Goal: Complete application form

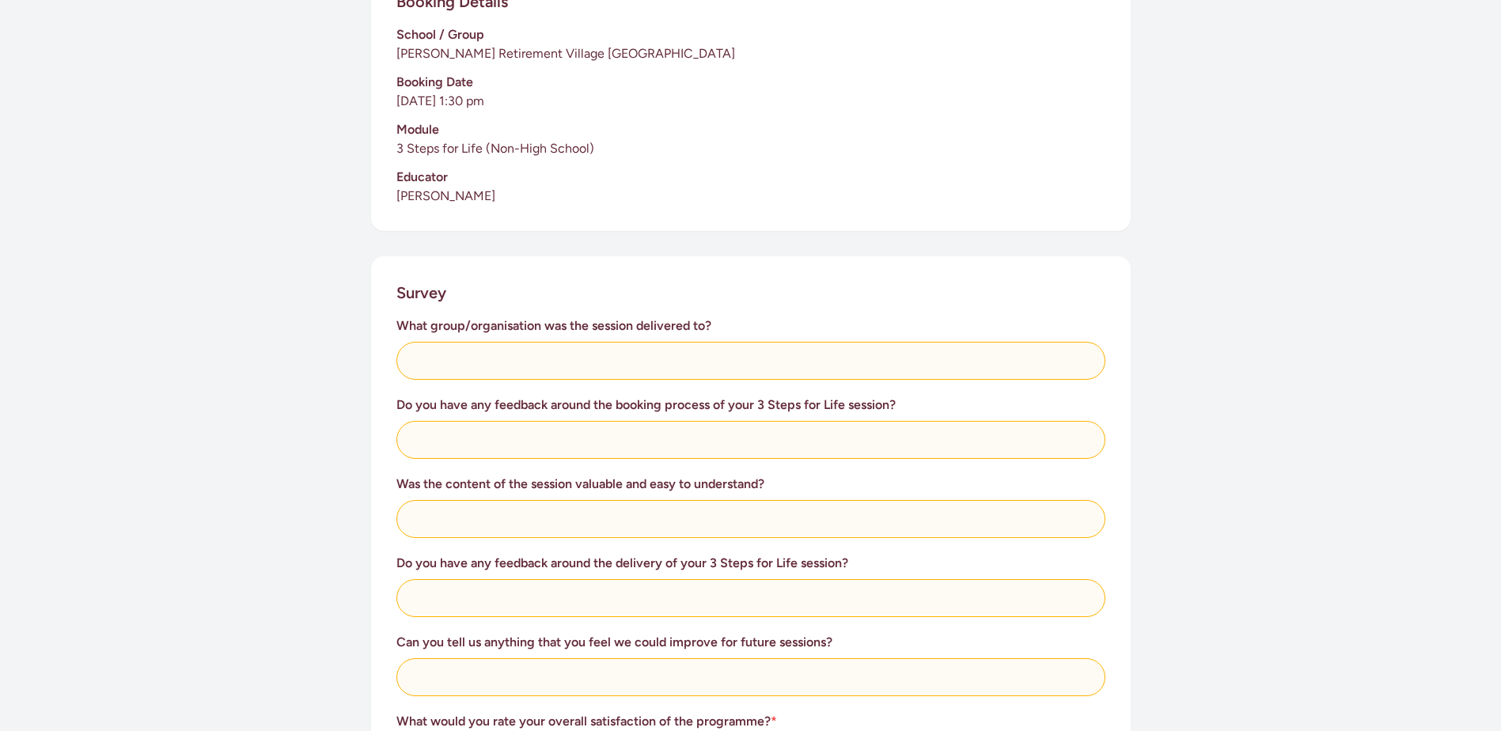
scroll to position [396, 0]
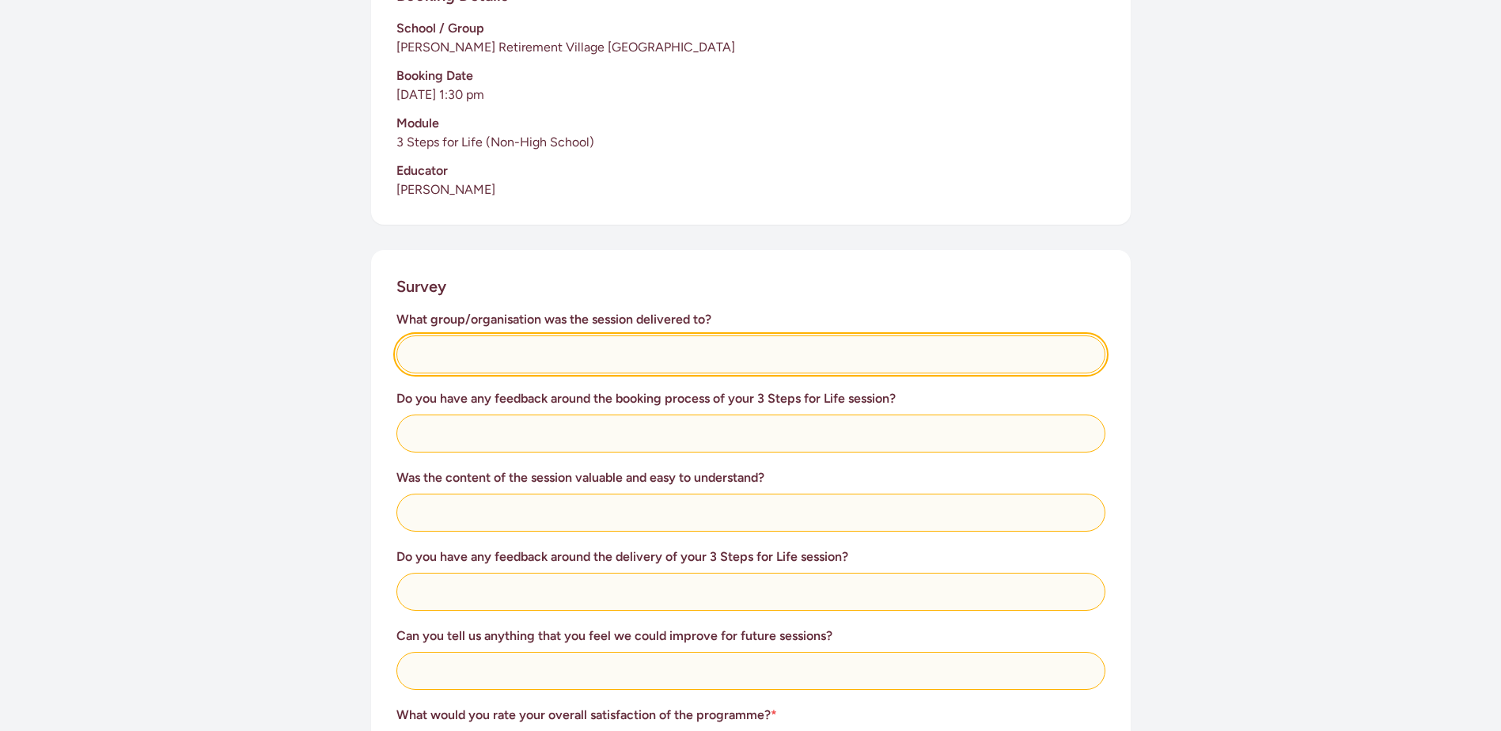
click at [524, 356] on input "text" at bounding box center [750, 355] width 709 height 38
type input "3 Steps of life"
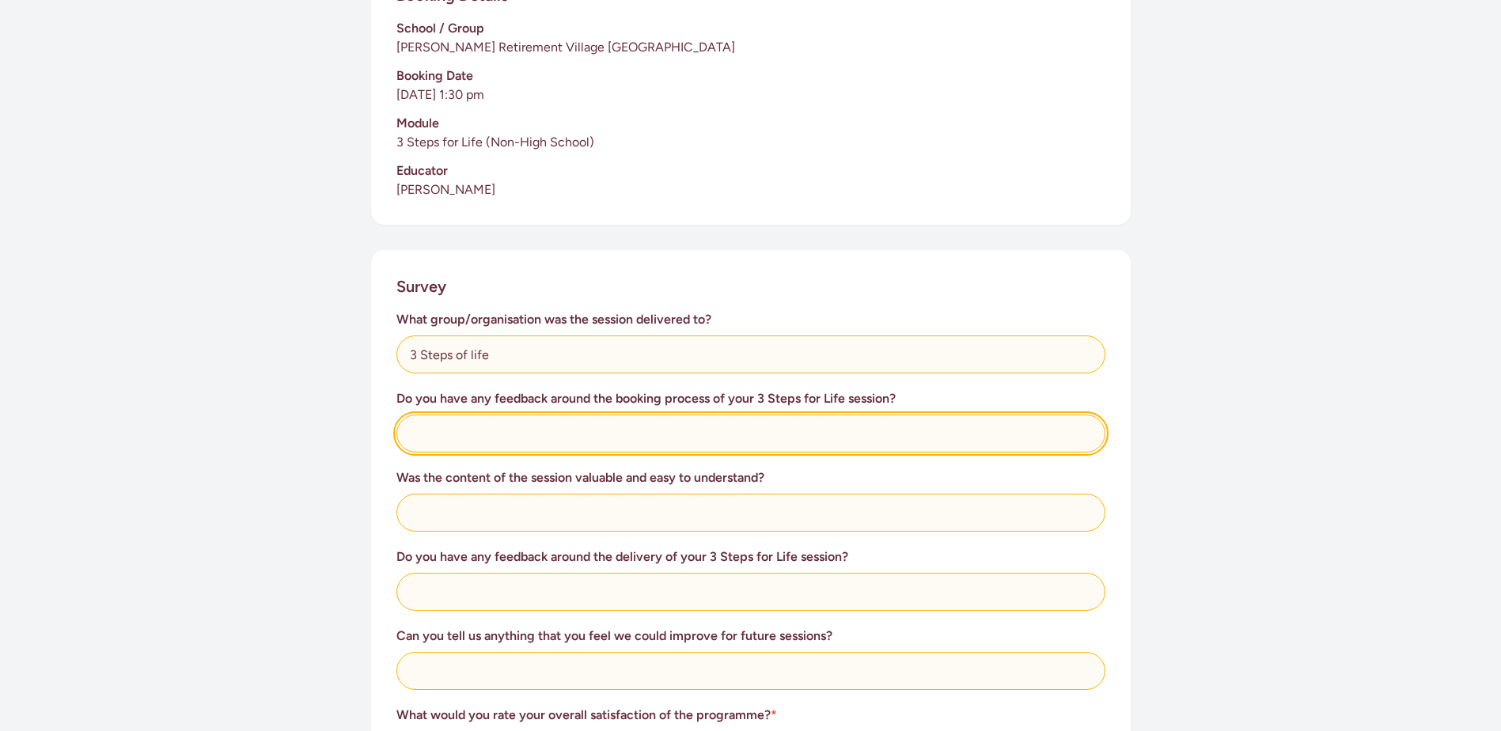
click at [540, 438] on input "text" at bounding box center [750, 434] width 709 height 38
type input "Was well organised and good communication"
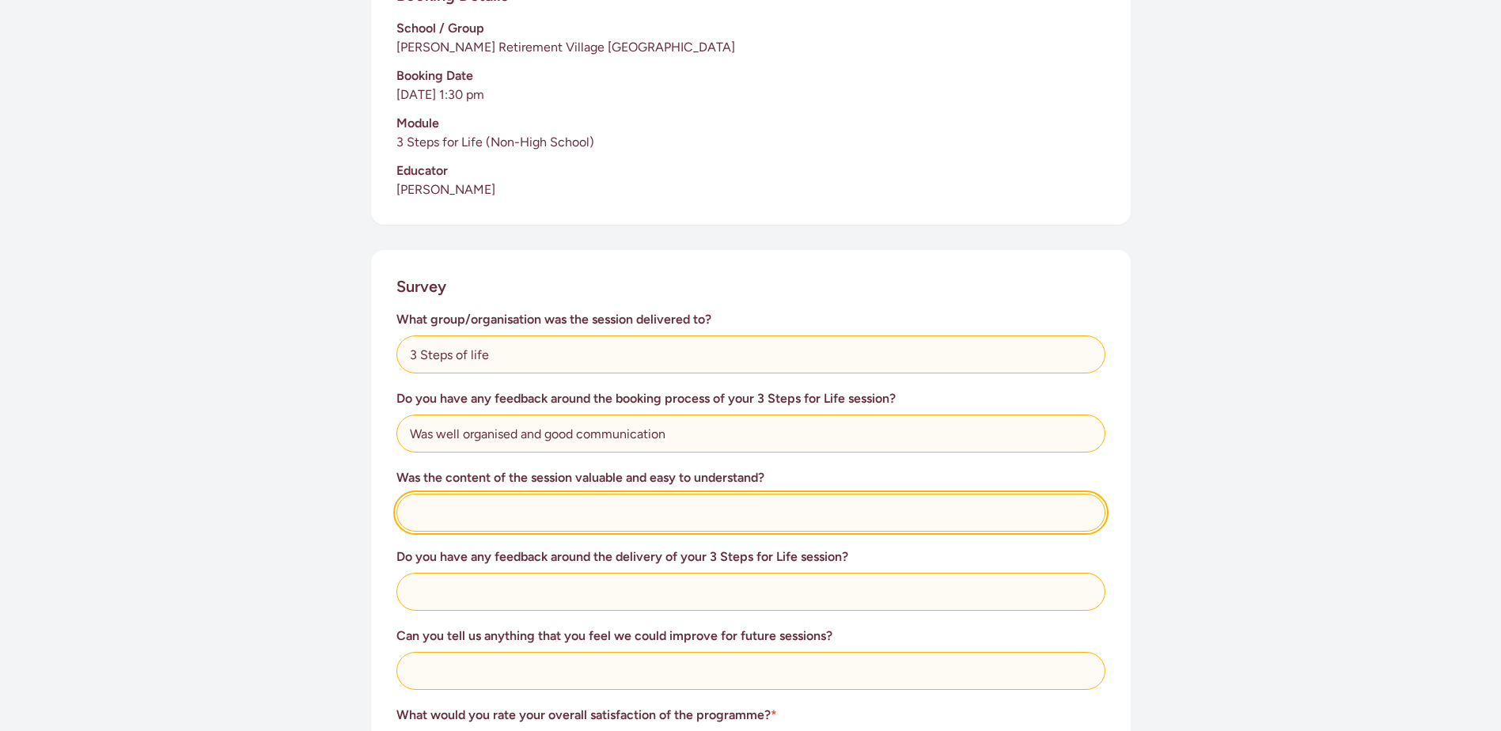
click at [514, 505] on input "text" at bounding box center [750, 513] width 709 height 38
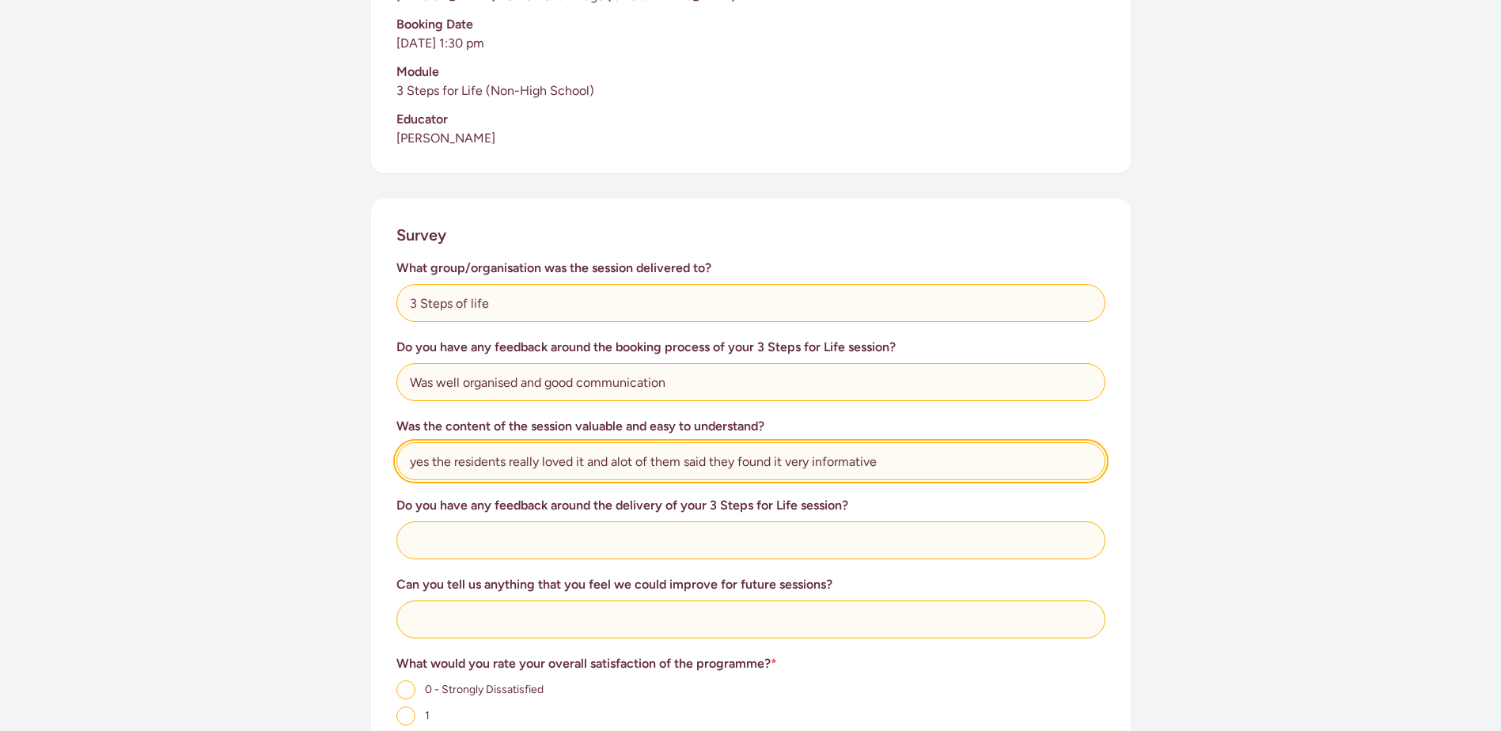
scroll to position [475, 0]
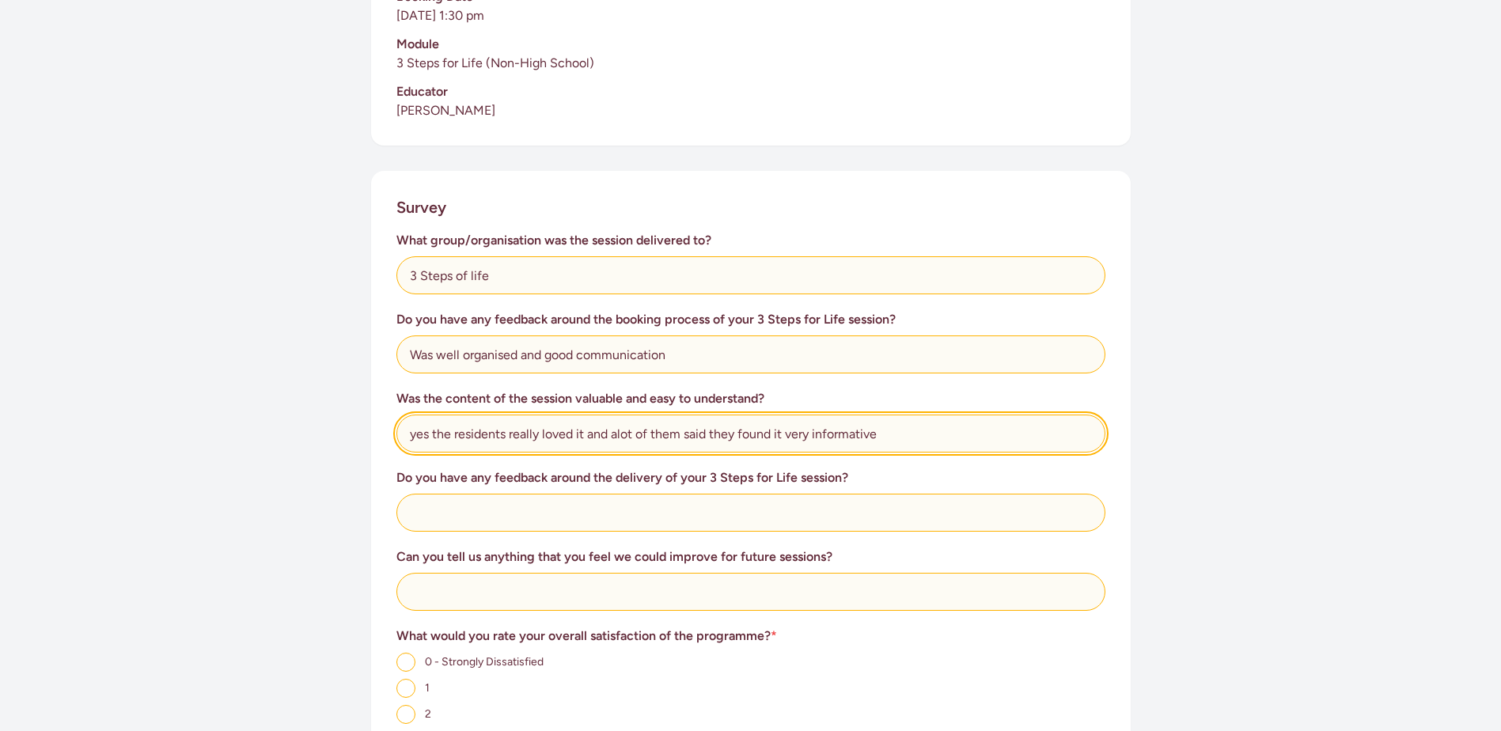
type input "yes the residents really loved it and alot of them said they found it very info…"
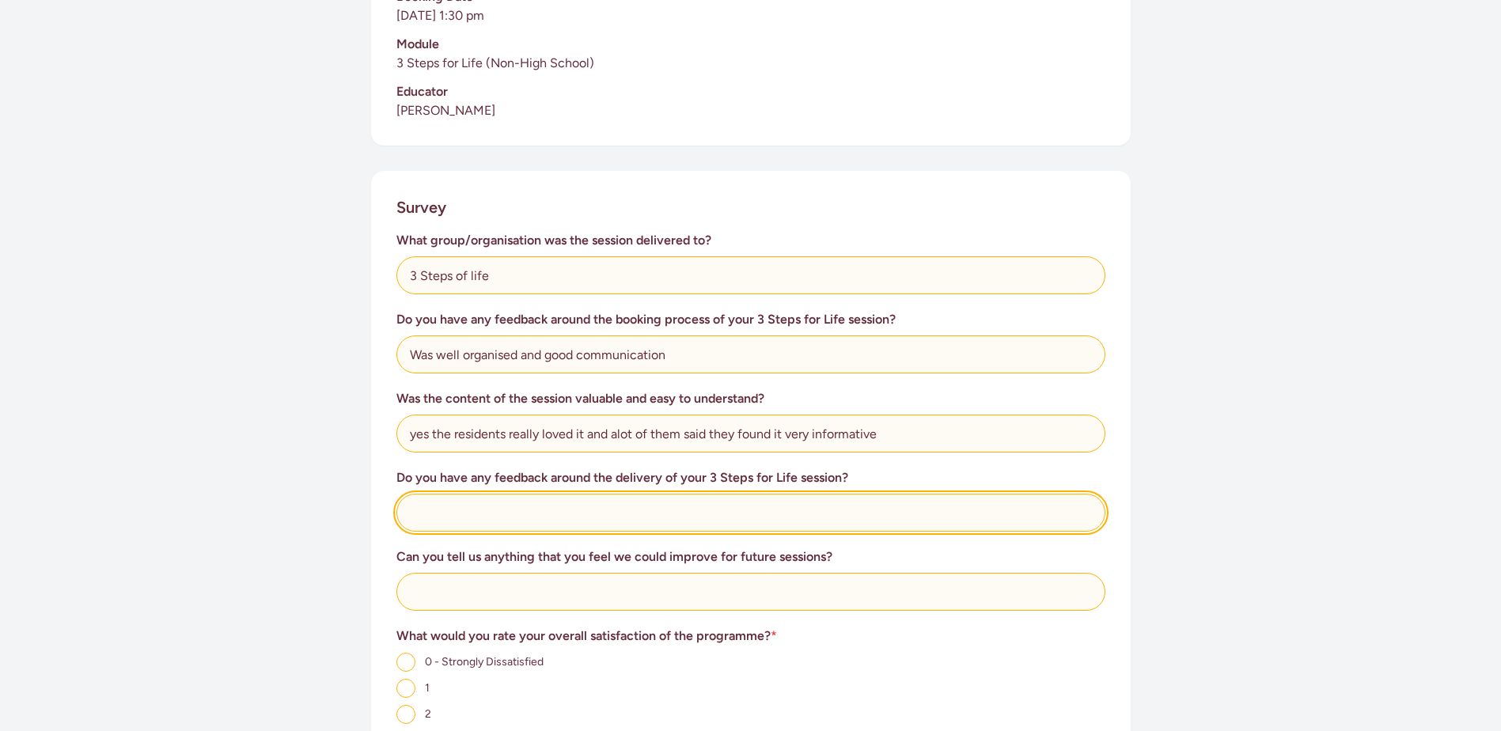
click at [578, 514] on input "text" at bounding box center [750, 513] width 709 height 38
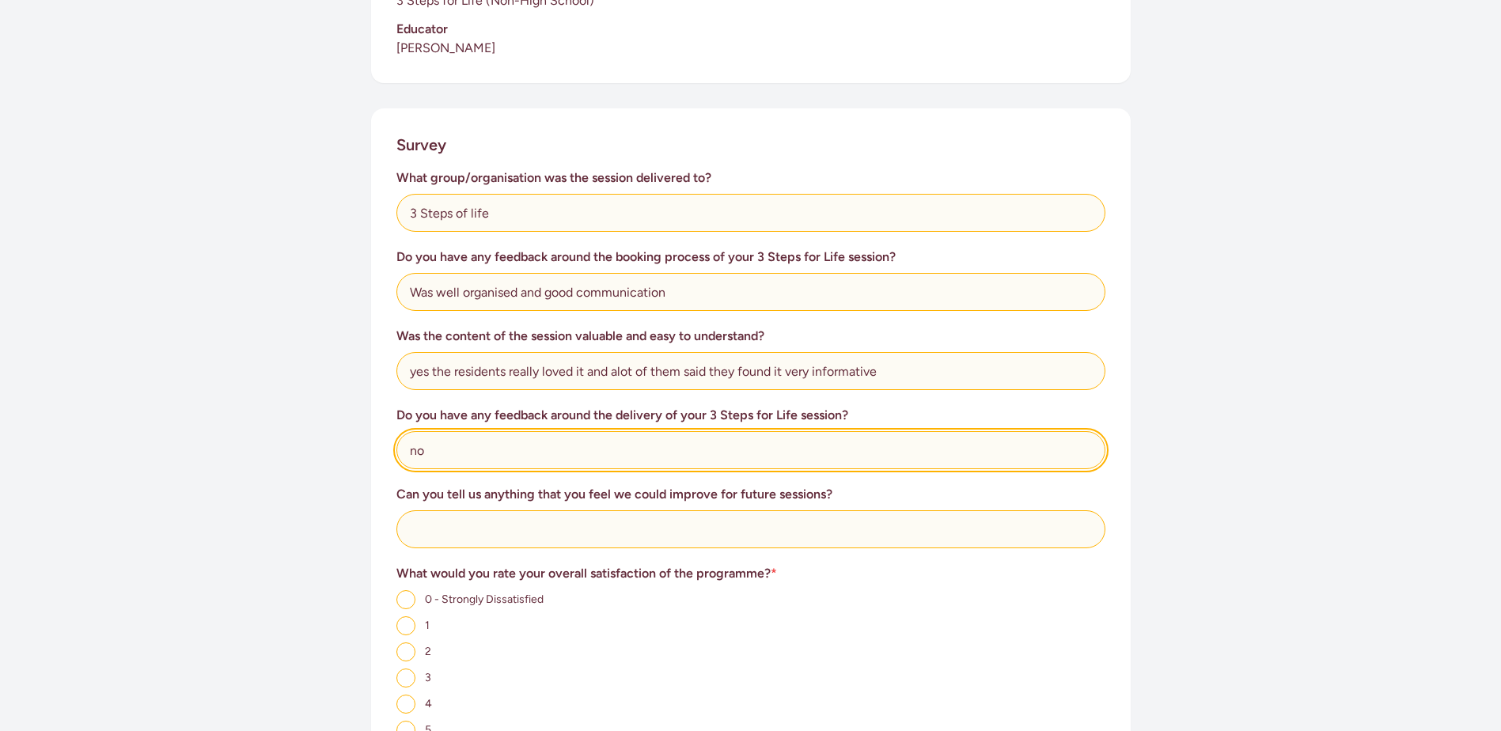
scroll to position [633, 0]
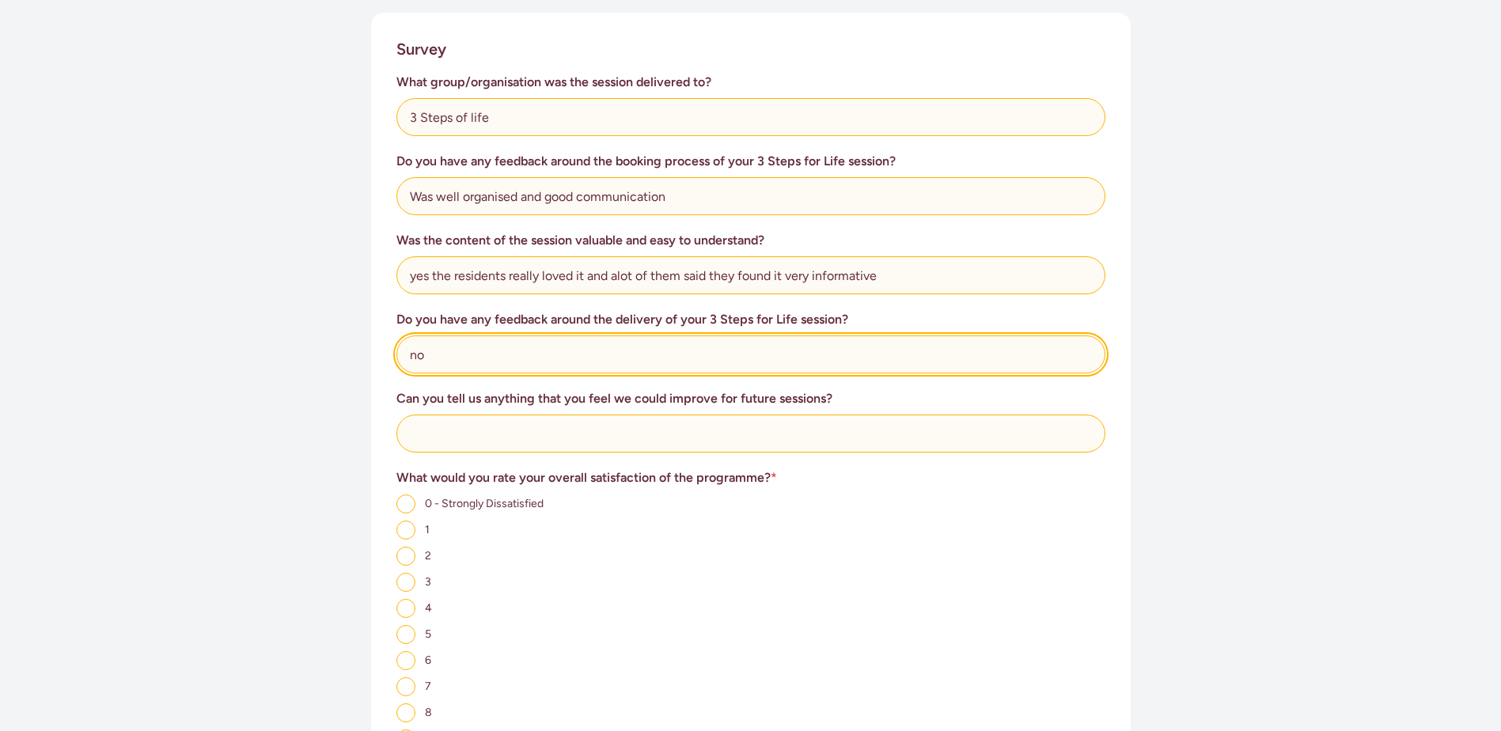
type input "no"
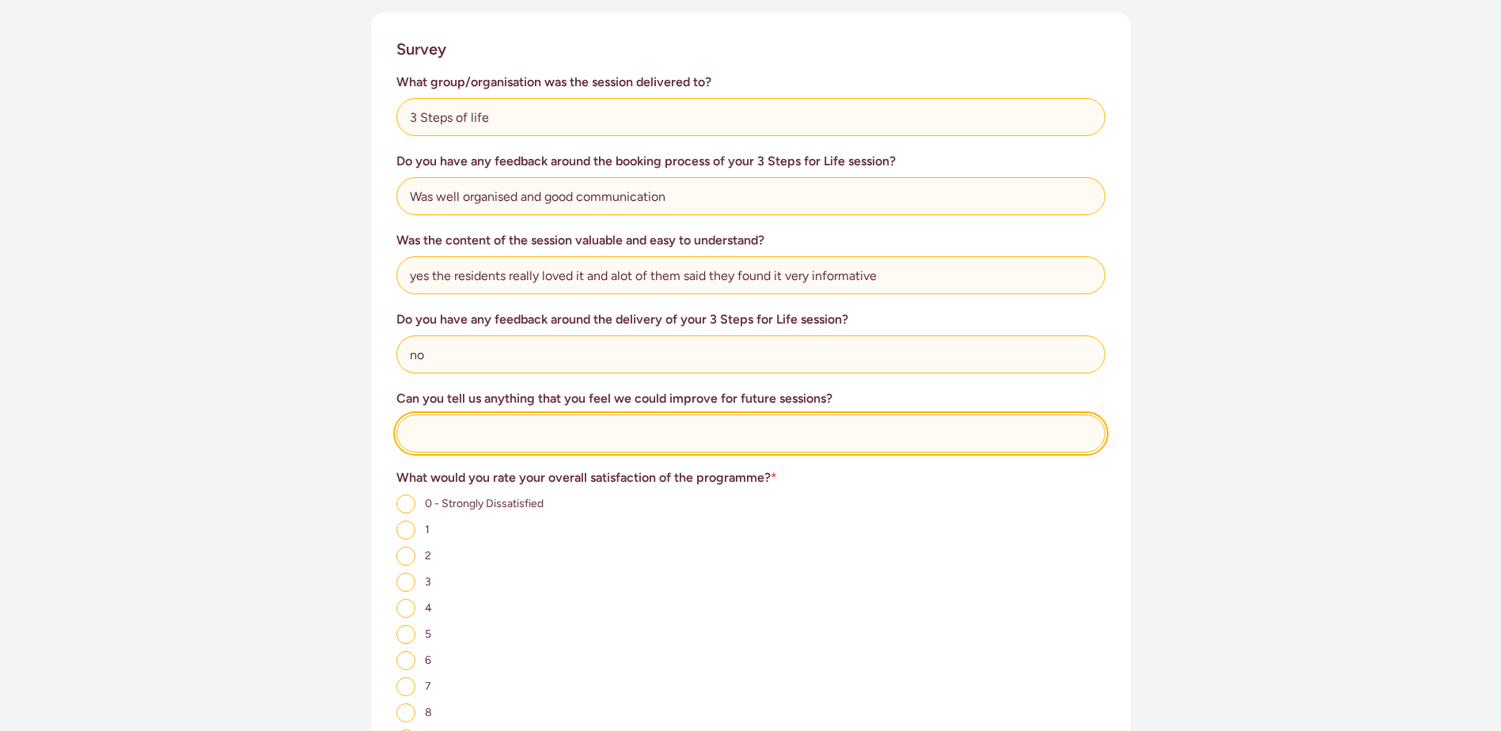
click at [544, 436] on input "text" at bounding box center [750, 434] width 709 height 38
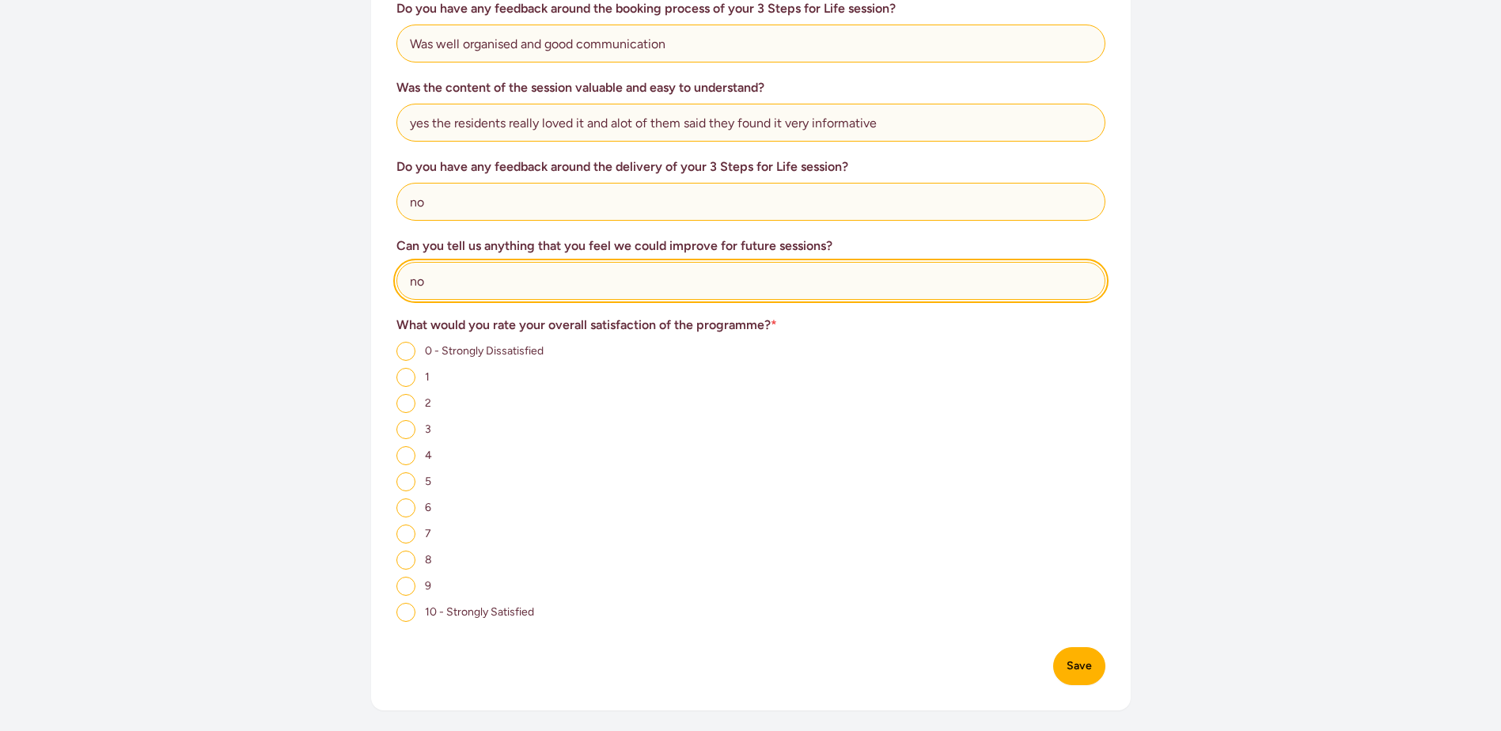
scroll to position [870, 0]
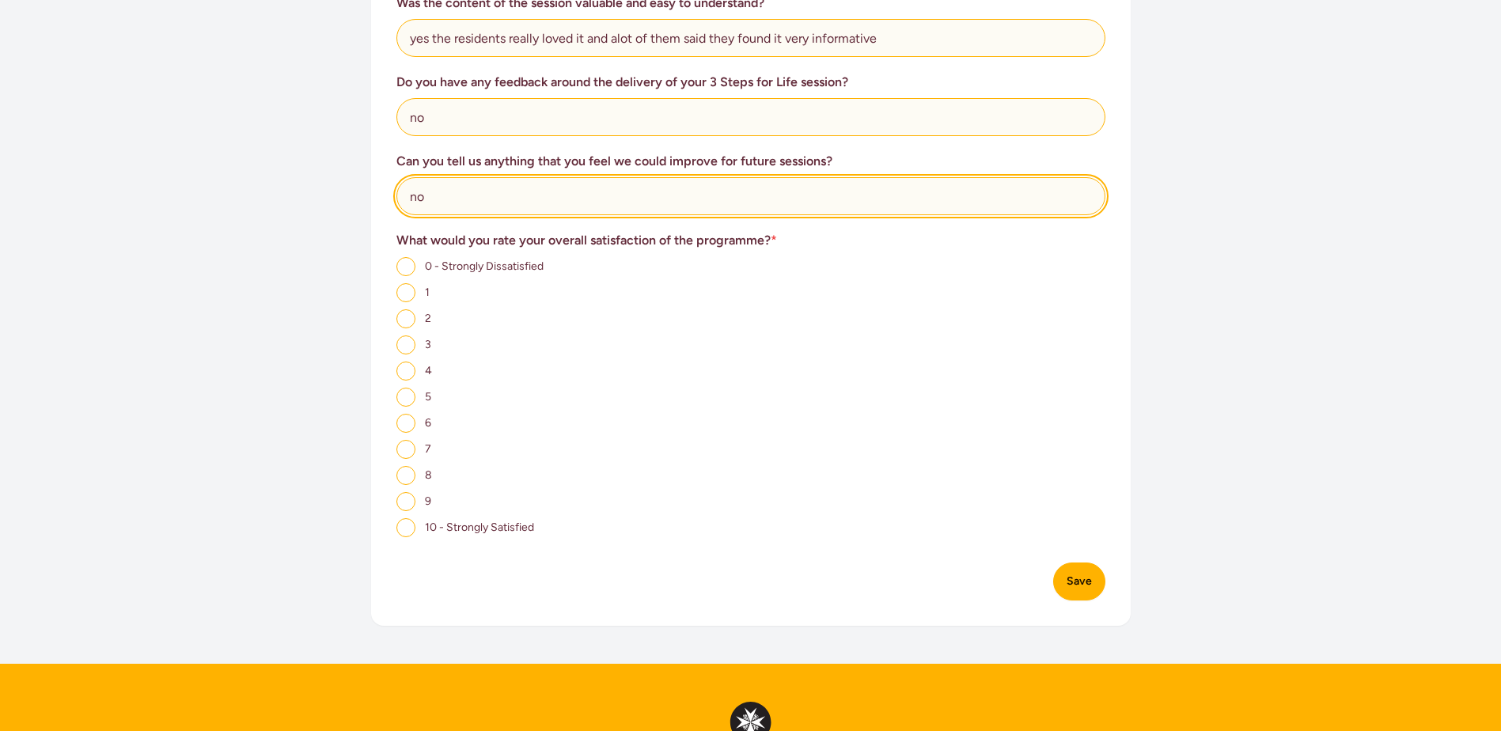
type input "no"
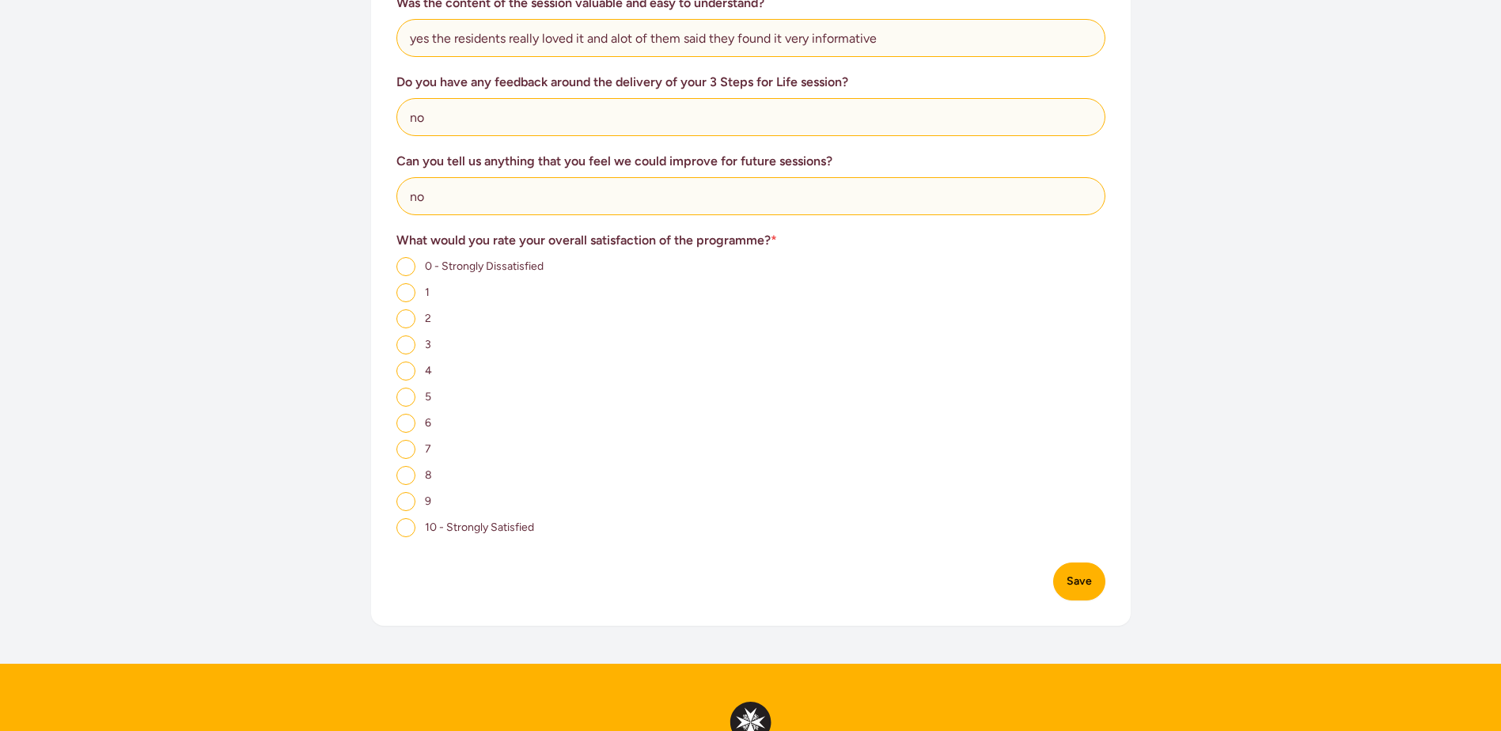
click at [402, 521] on input "10 - Strongly Satisfied" at bounding box center [405, 527] width 19 height 19
radio input "true"
click at [1064, 579] on button "Save" at bounding box center [1079, 582] width 52 height 38
